Goal: Navigation & Orientation: Understand site structure

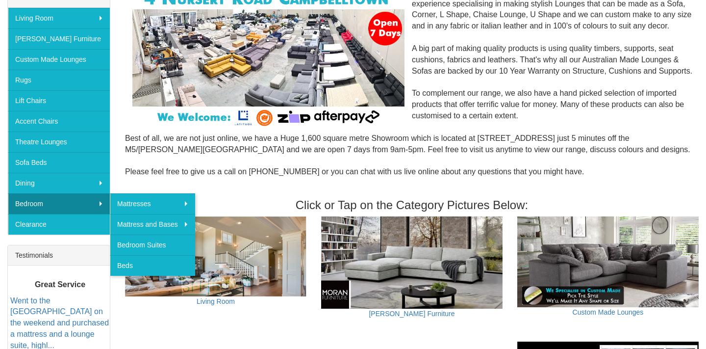
scroll to position [179, 0]
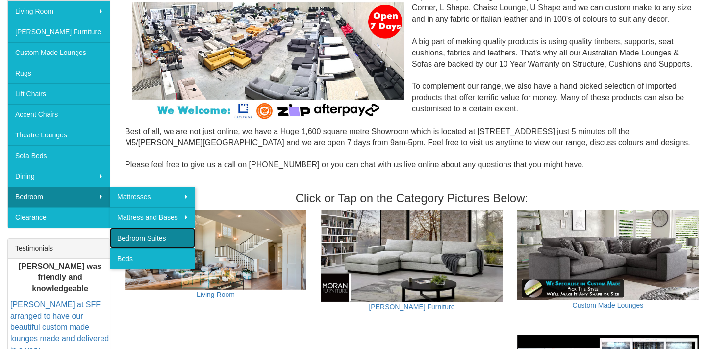
click at [136, 245] on link "Bedroom Suites" at bounding box center [152, 238] width 85 height 21
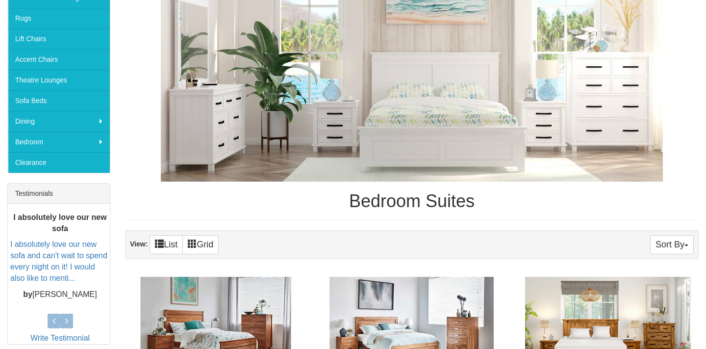
scroll to position [265, 0]
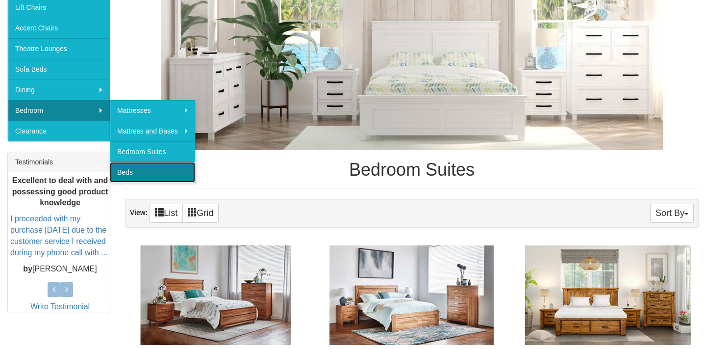
click at [132, 169] on link "Beds" at bounding box center [152, 172] width 85 height 21
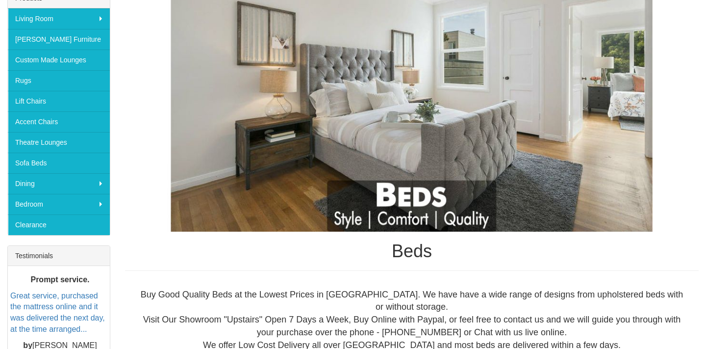
scroll to position [188, 0]
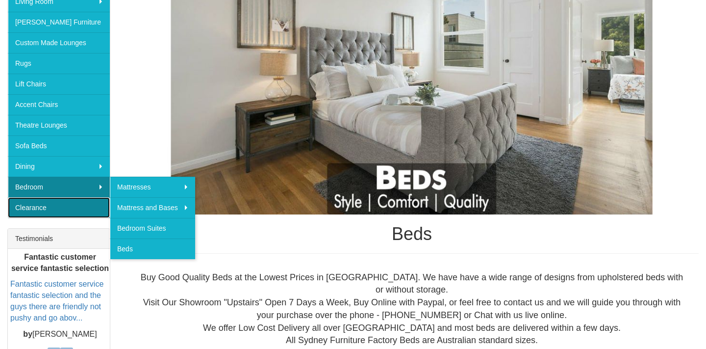
click at [37, 202] on link "Clearance" at bounding box center [59, 207] width 102 height 21
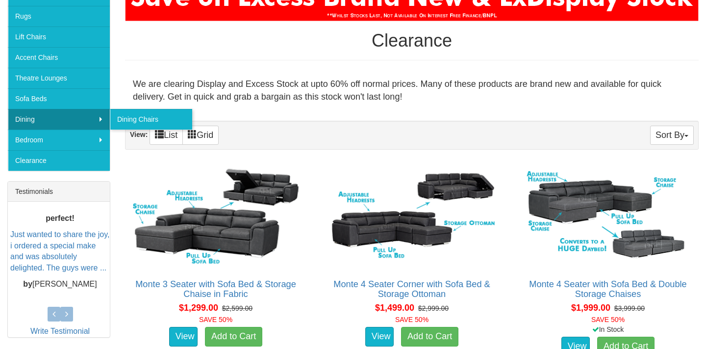
scroll to position [234, 0]
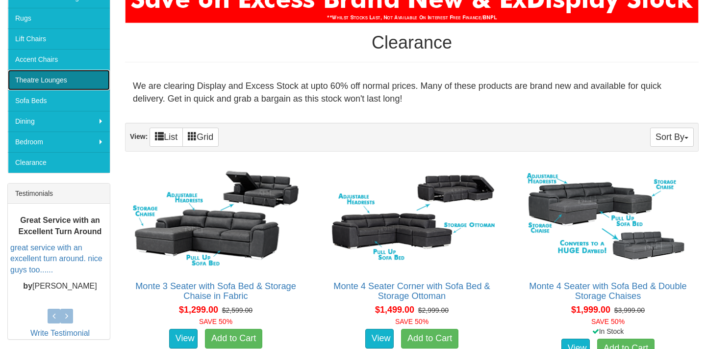
click at [52, 82] on link "Theatre Lounges" at bounding box center [59, 80] width 102 height 21
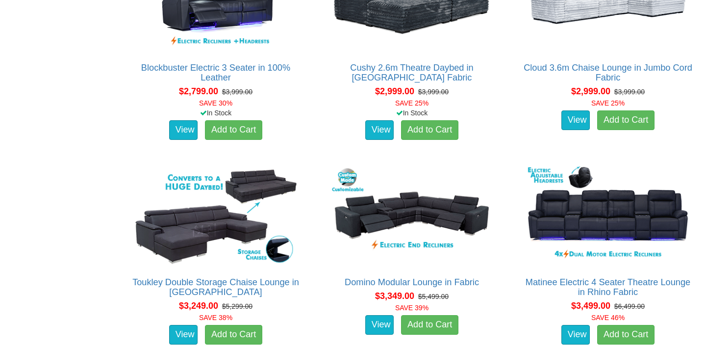
scroll to position [1721, 0]
